Goal: Transaction & Acquisition: Download file/media

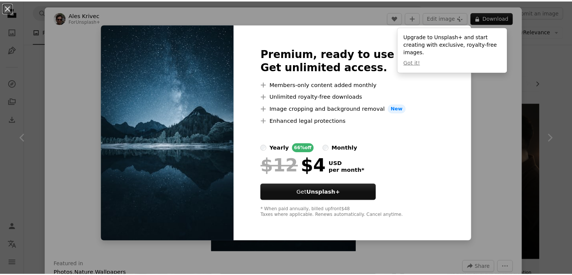
scroll to position [414, 0]
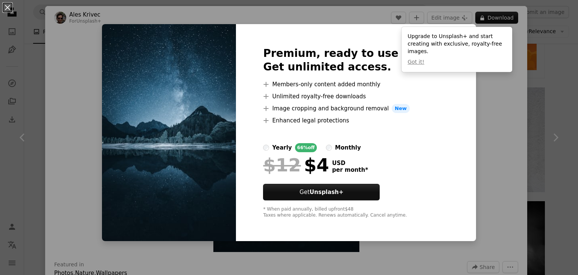
click at [479, 138] on div "An X shape Premium, ready to use images. Get unlimited access. A plus sign Memb…" at bounding box center [289, 137] width 578 height 275
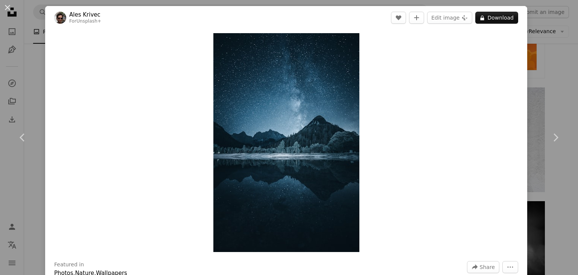
click at [531, 38] on div "An X shape Chevron left Chevron right Ales Krivec For Unsplash+ A heart A plus …" at bounding box center [289, 137] width 578 height 275
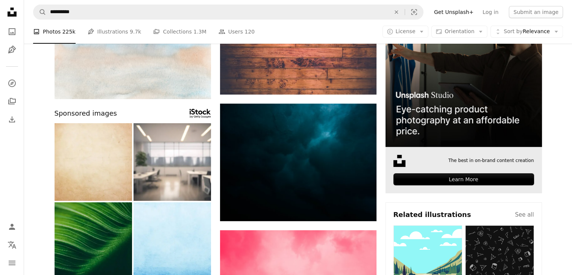
scroll to position [38, 0]
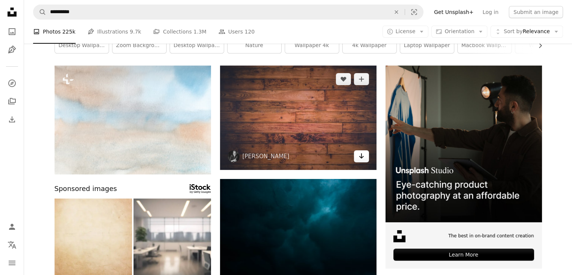
click at [363, 160] on icon "Arrow pointing down" at bounding box center [362, 155] width 6 height 9
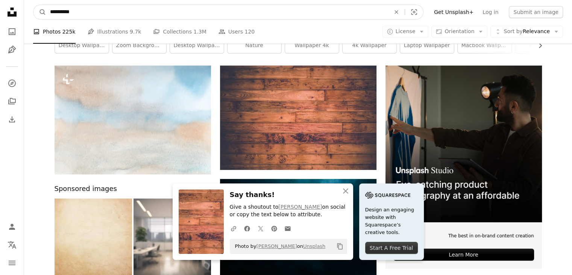
drag, startPoint x: 190, startPoint y: 11, endPoint x: 53, endPoint y: -2, distance: 137.9
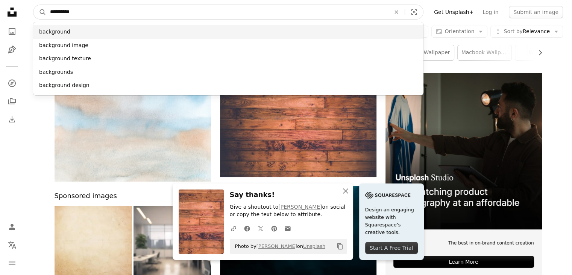
click at [130, 15] on input "**********" at bounding box center [217, 12] width 342 height 14
click at [144, 13] on input "**********" at bounding box center [217, 12] width 342 height 14
drag, startPoint x: 167, startPoint y: 14, endPoint x: 2, endPoint y: 16, distance: 164.8
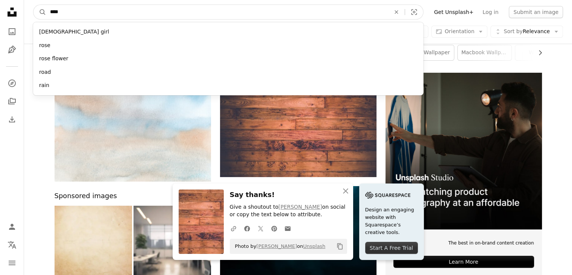
type input "****"
click at [33, 5] on button "A magnifying glass" at bounding box center [39, 12] width 13 height 14
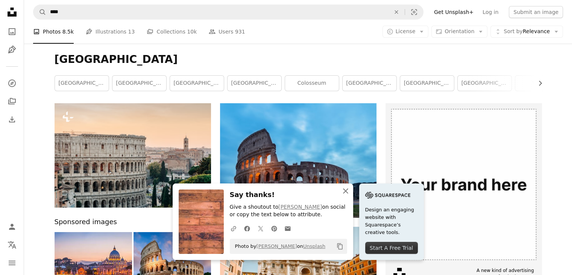
click at [348, 193] on icon "button" at bounding box center [345, 190] width 5 height 5
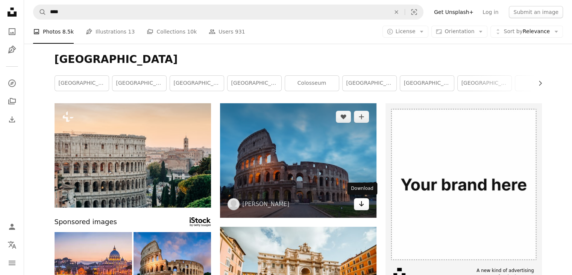
click at [363, 202] on icon "Arrow pointing down" at bounding box center [362, 203] width 6 height 9
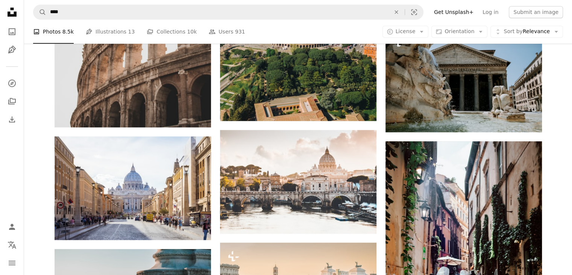
scroll to position [564, 0]
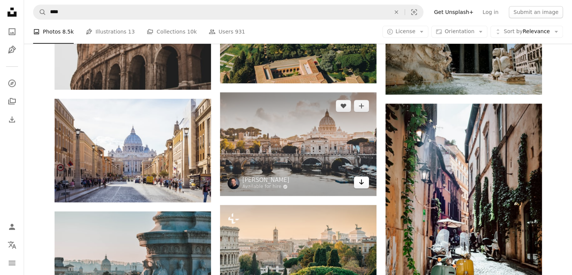
click at [364, 183] on icon "Arrow pointing down" at bounding box center [362, 181] width 6 height 9
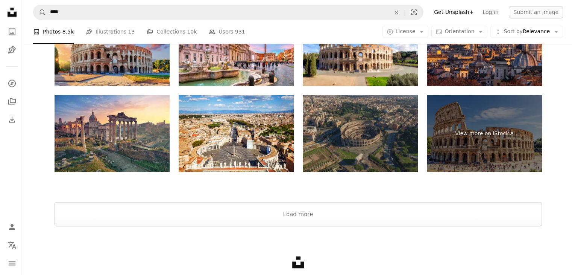
scroll to position [1412, 0]
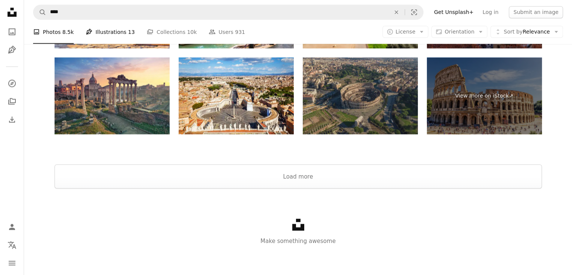
click at [99, 28] on link "Pen Tool Illustrations 13" at bounding box center [110, 32] width 49 height 24
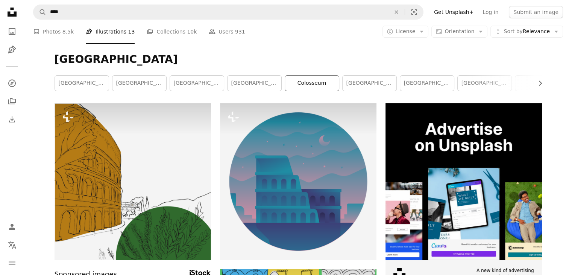
click at [332, 83] on link "colosseum" at bounding box center [312, 83] width 54 height 15
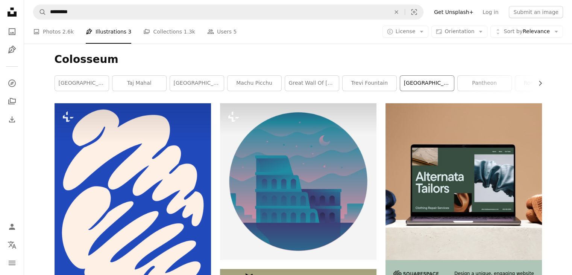
click at [429, 86] on link "[GEOGRAPHIC_DATA]" at bounding box center [427, 83] width 54 height 15
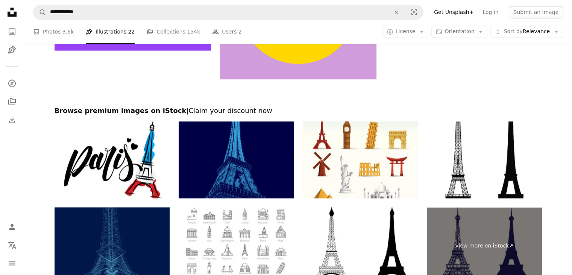
scroll to position [1392, 0]
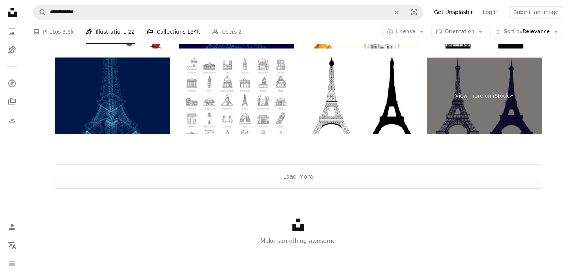
click at [157, 33] on link "A stack of folders Collections 154k" at bounding box center [173, 32] width 53 height 24
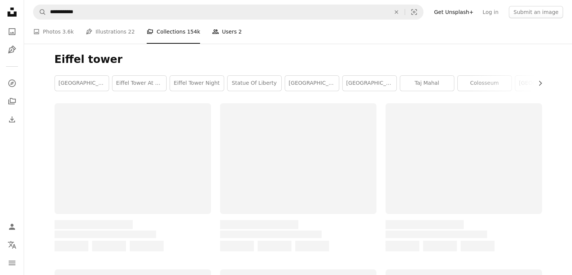
click at [215, 36] on link "People Users 2" at bounding box center [227, 32] width 30 height 24
